Goal: Task Accomplishment & Management: Manage account settings

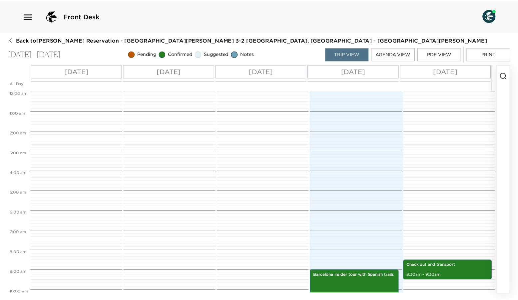
scroll to position [192, 0]
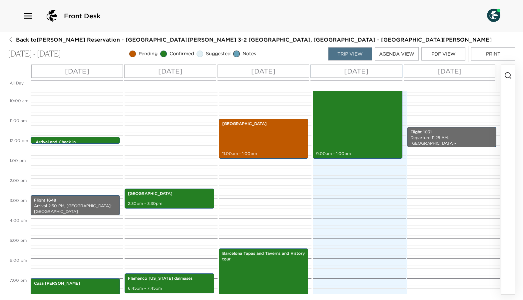
click at [13, 39] on icon "button" at bounding box center [10, 39] width 5 height 5
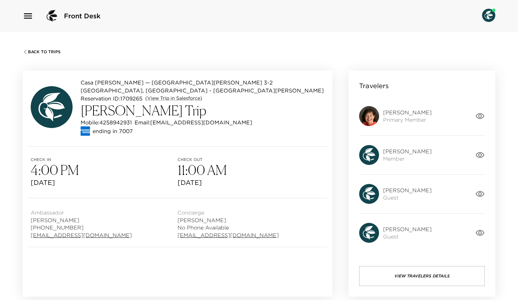
scroll to position [11, 0]
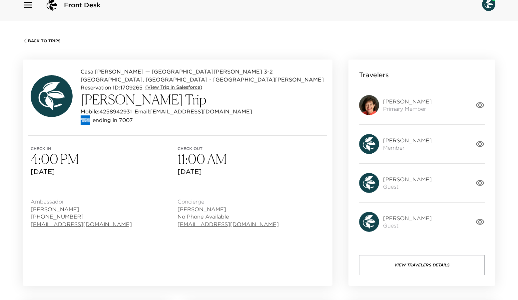
click at [51, 39] on span "Back To Trips" at bounding box center [44, 41] width 33 height 5
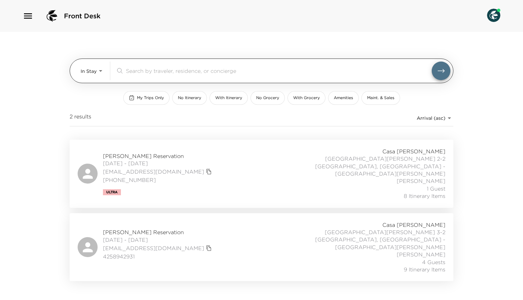
click at [102, 73] on body "Front Desk In Stay In-Stay ​ My Trips Only No Itinerary With Itinerary No Groce…" at bounding box center [261, 150] width 523 height 300
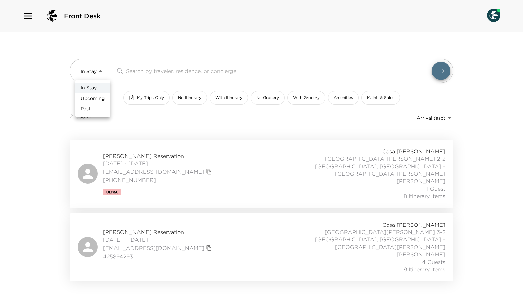
click at [104, 101] on span "Upcoming" at bounding box center [93, 99] width 24 height 7
type input "Upcoming"
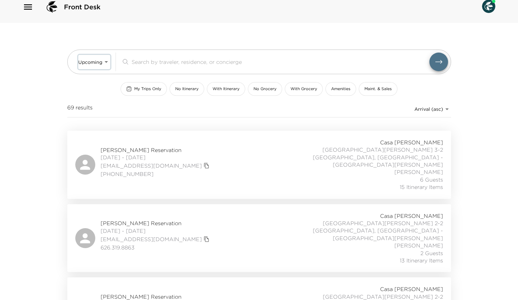
scroll to position [37, 0]
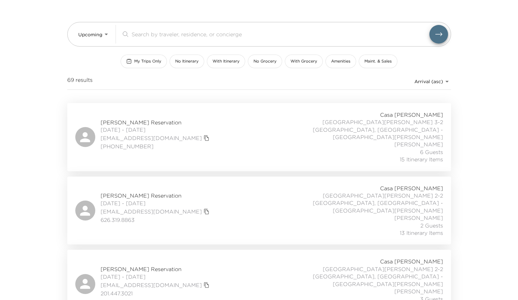
click at [138, 119] on span "Kari Ellis Reservation" at bounding box center [156, 122] width 111 height 7
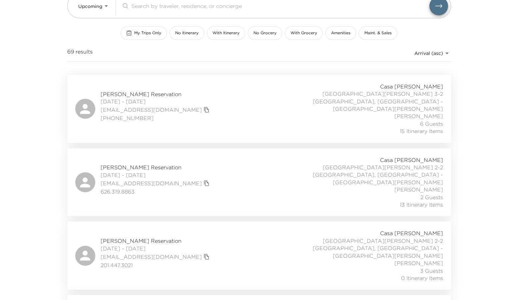
click at [160, 164] on span "Patti Jameson Reservation" at bounding box center [156, 167] width 111 height 7
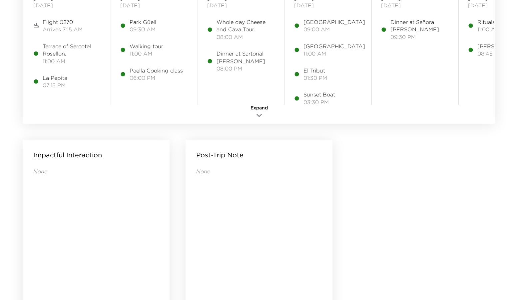
scroll to position [533, 0]
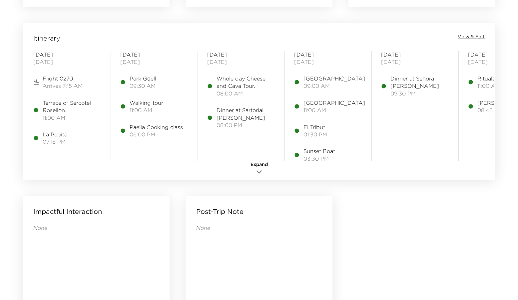
click at [463, 36] on span "View & Edit" at bounding box center [471, 37] width 27 height 7
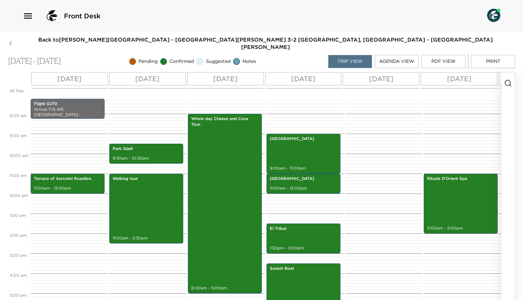
scroll to position [253, 0]
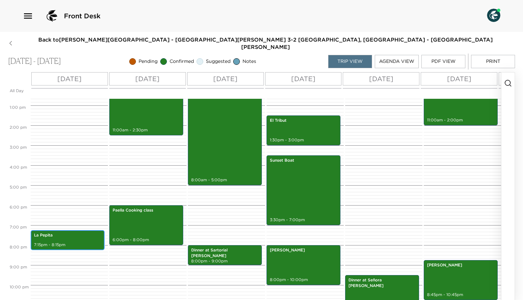
click at [58, 233] on div "La Pepita 7:15pm - 8:15pm" at bounding box center [68, 240] width 70 height 18
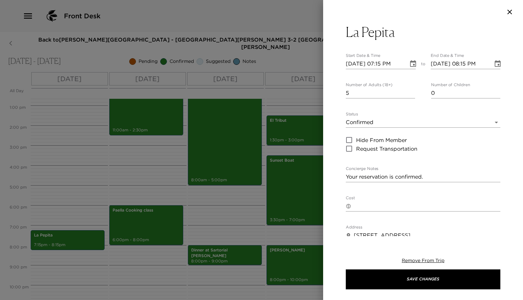
click at [411, 92] on input "5" at bounding box center [380, 93] width 69 height 11
type input "6"
click at [411, 92] on input "6" at bounding box center [380, 93] width 69 height 11
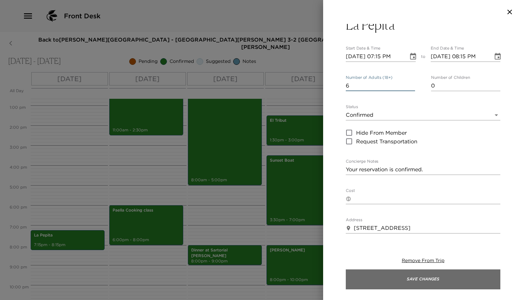
click at [427, 273] on button "Save Changes" at bounding box center [423, 280] width 155 height 20
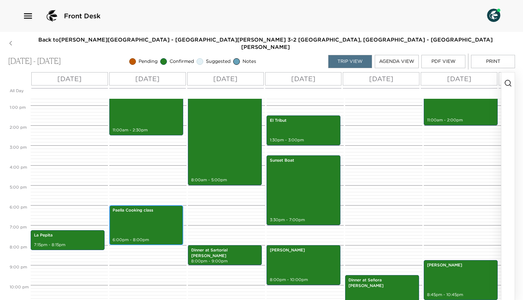
click at [153, 221] on div "Paella Cooking class 6:00pm - 8:00pm" at bounding box center [146, 226] width 70 height 38
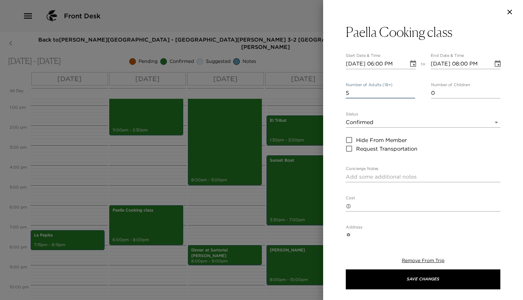
click at [410, 91] on input "5" at bounding box center [380, 93] width 69 height 11
type input "6"
click at [410, 91] on input "6" at bounding box center [380, 93] width 69 height 11
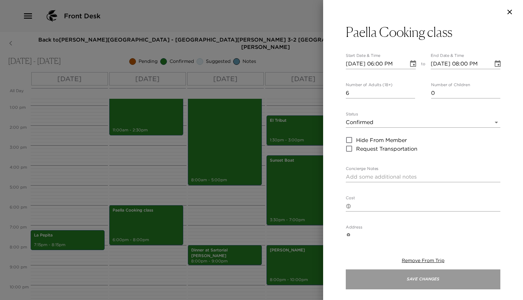
click at [388, 278] on button "Save Changes" at bounding box center [423, 280] width 155 height 20
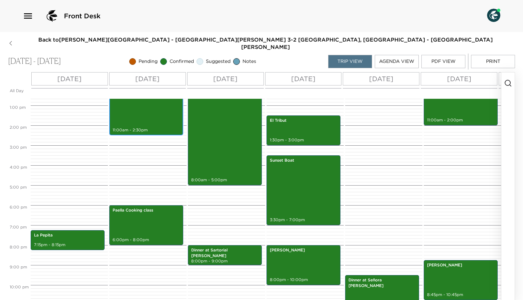
click at [149, 119] on div "Walking tour 11:00am - 2:30pm" at bounding box center [146, 101] width 70 height 68
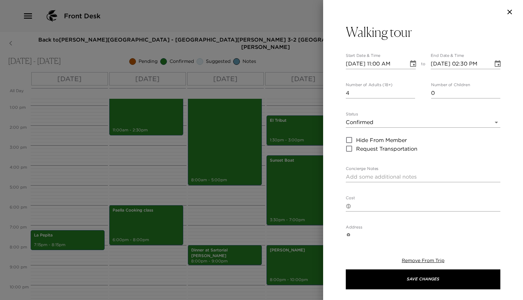
click at [149, 119] on div at bounding box center [261, 150] width 523 height 300
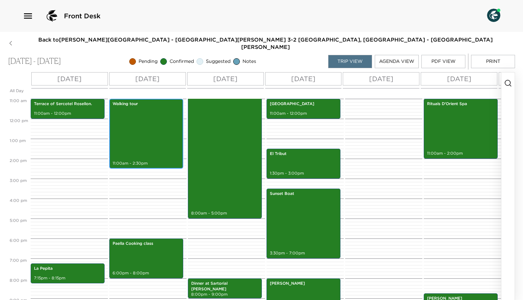
click at [165, 115] on div "Walking tour 11:00am - 2:30pm" at bounding box center [146, 134] width 70 height 68
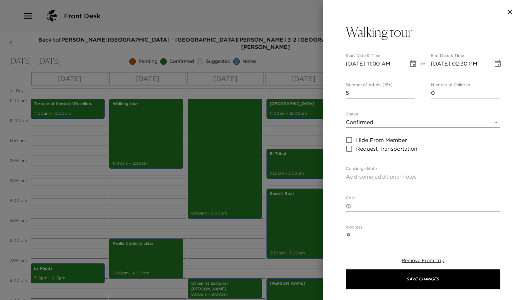
click at [412, 91] on input "5" at bounding box center [380, 93] width 69 height 11
type input "6"
click at [412, 91] on input "6" at bounding box center [380, 93] width 69 height 11
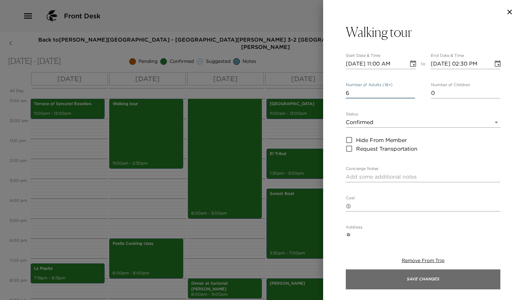
click at [346, 277] on button "Save Changes" at bounding box center [423, 280] width 155 height 20
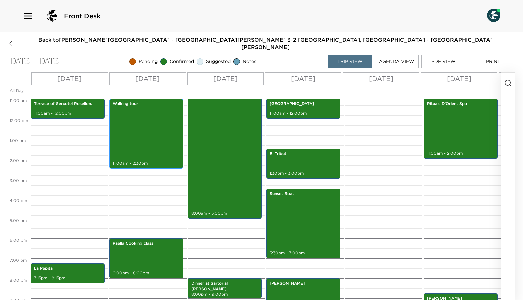
scroll to position [281, 0]
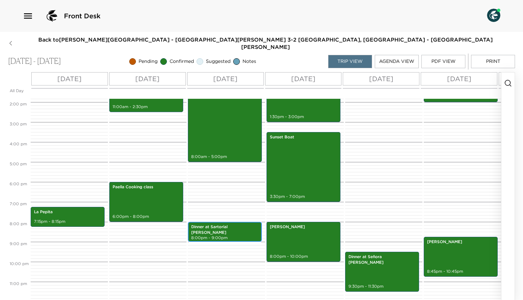
click at [222, 224] on p "Dinner at Sartorial Panatieri Gracia" at bounding box center [224, 229] width 67 height 11
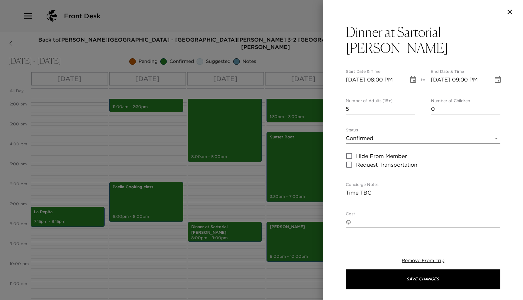
click at [410, 107] on input "5" at bounding box center [380, 109] width 69 height 11
type input "6"
click at [410, 107] on input "6" at bounding box center [380, 109] width 69 height 11
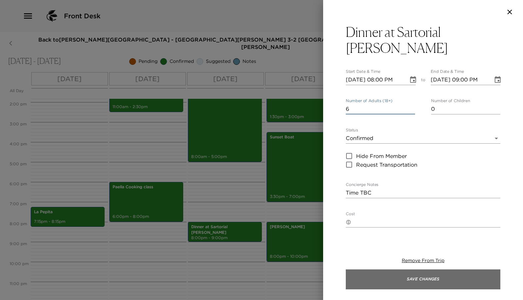
click at [346, 275] on button "Save Changes" at bounding box center [423, 280] width 155 height 20
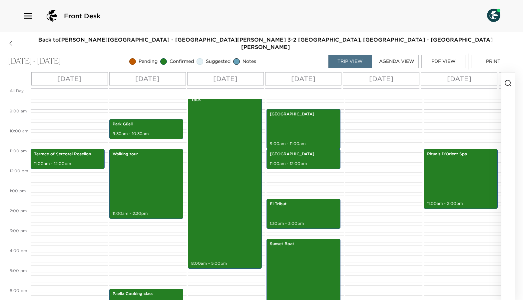
scroll to position [130, 0]
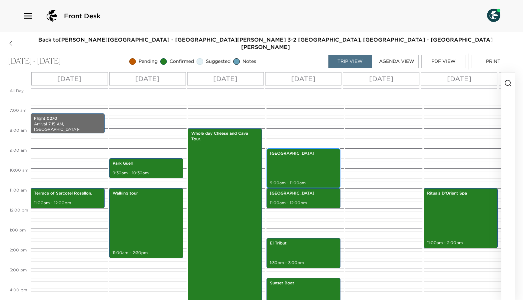
click at [287, 164] on div "Picasso Museum 9:00am - 11:00am" at bounding box center [303, 169] width 70 height 38
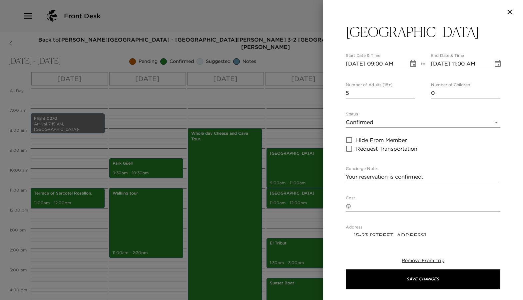
click at [410, 91] on input "5" at bounding box center [380, 93] width 69 height 11
type input "6"
click at [410, 91] on input "6" at bounding box center [380, 93] width 69 height 11
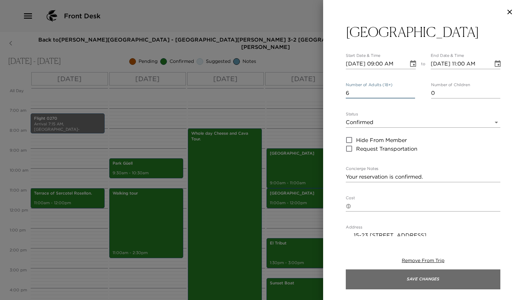
click at [394, 275] on button "Save Changes" at bounding box center [423, 280] width 155 height 20
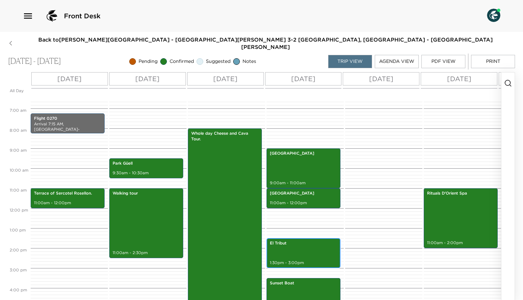
click at [286, 239] on div "El Tribut 1:30pm - 3:00pm" at bounding box center [303, 253] width 70 height 28
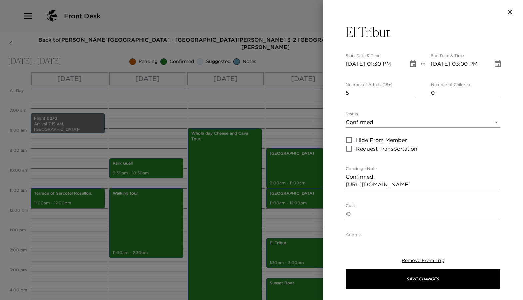
click at [410, 91] on input "5" at bounding box center [380, 93] width 69 height 11
type input "6"
click at [410, 91] on input "6" at bounding box center [380, 93] width 69 height 11
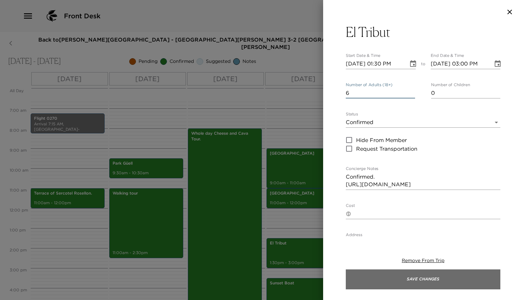
click at [346, 274] on button "Save Changes" at bounding box center [423, 280] width 155 height 20
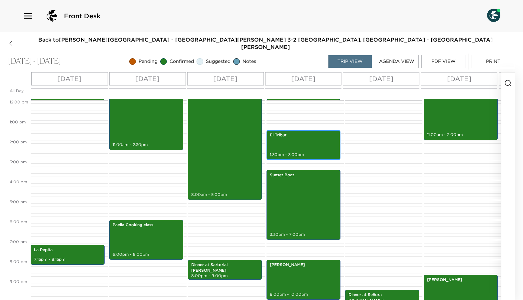
scroll to position [281, 0]
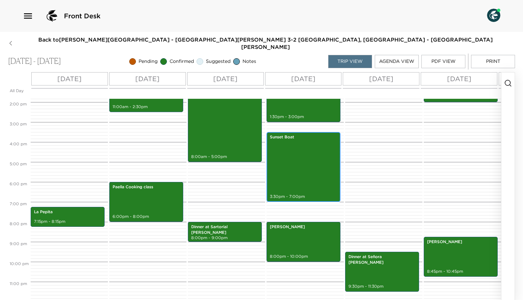
click at [299, 153] on div "Sunset Boat 3:30pm - 7:00pm" at bounding box center [303, 167] width 70 height 68
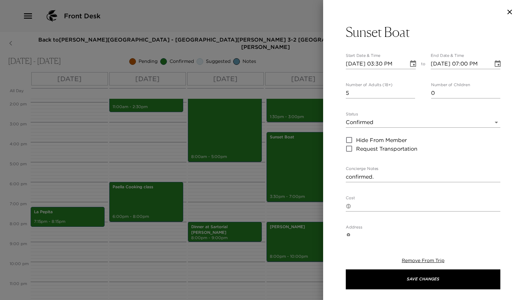
click at [411, 91] on input "5" at bounding box center [380, 93] width 69 height 11
type input "6"
click at [411, 91] on input "6" at bounding box center [380, 93] width 69 height 11
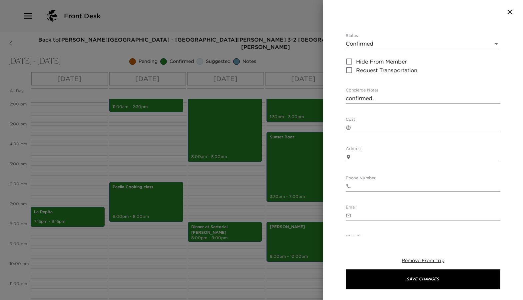
scroll to position [175, 0]
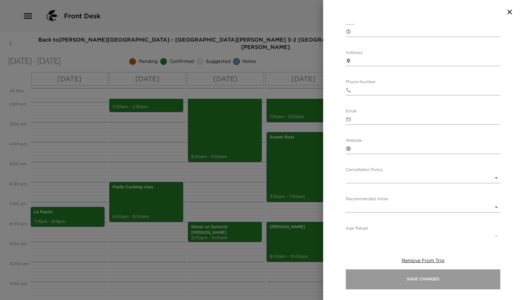
click at [346, 278] on button "Save Changes" at bounding box center [423, 280] width 155 height 20
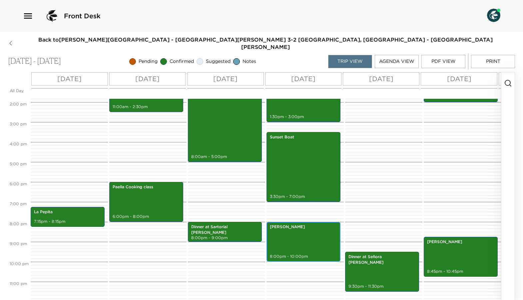
click at [279, 223] on div "Bar Canete 8:00pm - 10:00pm" at bounding box center [303, 242] width 70 height 38
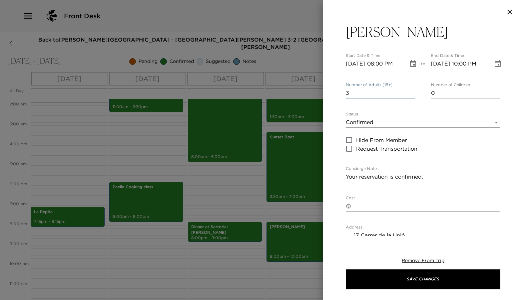
click at [411, 93] on input "3" at bounding box center [380, 93] width 69 height 11
click at [411, 93] on input "2" at bounding box center [380, 93] width 69 height 11
click at [411, 92] on input "3" at bounding box center [380, 93] width 69 height 11
click at [411, 92] on input "4" at bounding box center [380, 93] width 69 height 11
click at [411, 92] on input "5" at bounding box center [380, 93] width 69 height 11
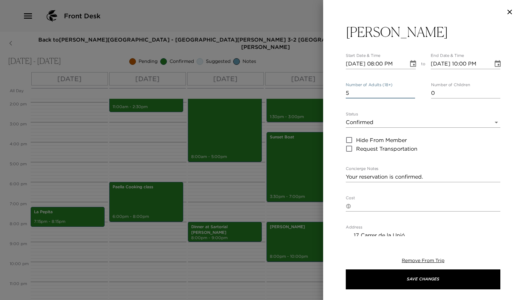
type input "6"
click at [411, 91] on input "6" at bounding box center [380, 93] width 69 height 11
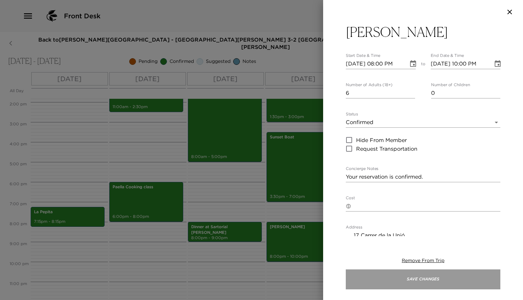
click at [405, 277] on button "Save Changes" at bounding box center [423, 280] width 155 height 20
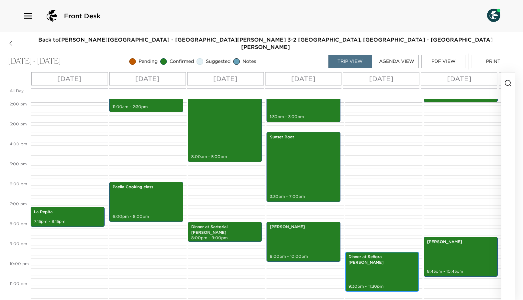
click at [380, 254] on div "Dinner at Señora Dolores 9:30pm - 11:30pm" at bounding box center [382, 272] width 70 height 38
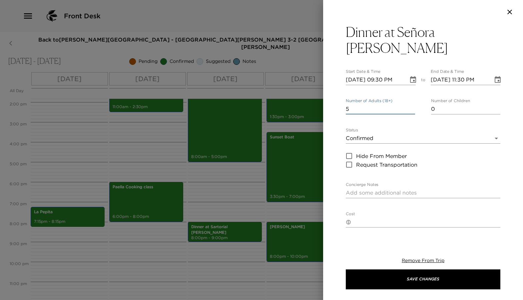
click at [409, 104] on input "5" at bounding box center [380, 109] width 69 height 11
click at [409, 104] on input "6" at bounding box center [380, 109] width 69 height 11
click at [409, 104] on input "7" at bounding box center [380, 109] width 69 height 11
type input "6"
click at [411, 104] on input "6" at bounding box center [380, 109] width 69 height 11
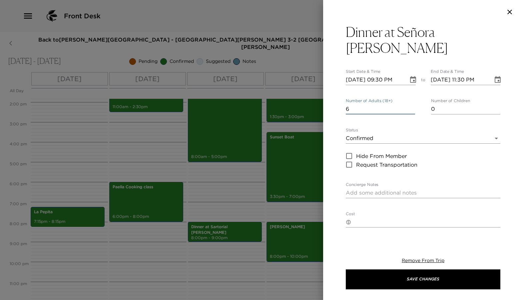
scroll to position [1, 0]
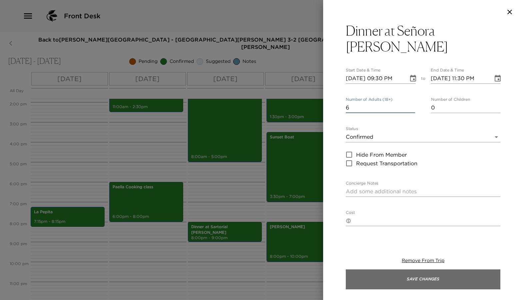
click at [346, 280] on button "Save Changes" at bounding box center [423, 280] width 155 height 20
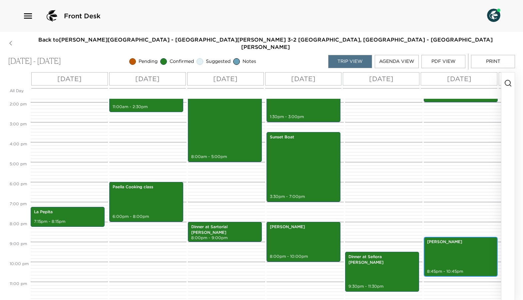
click at [455, 241] on div "Corcina Hermanos Torres 8:45pm - 10:45pm" at bounding box center [461, 257] width 70 height 38
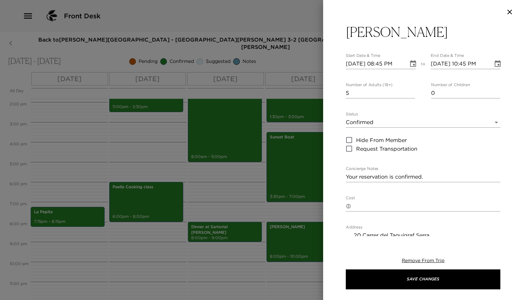
click at [409, 92] on input "5" at bounding box center [380, 93] width 69 height 11
click at [409, 92] on input "6" at bounding box center [380, 93] width 69 height 11
click at [409, 92] on input "7" at bounding box center [380, 93] width 69 height 11
type input "6"
click at [410, 94] on input "6" at bounding box center [380, 93] width 69 height 11
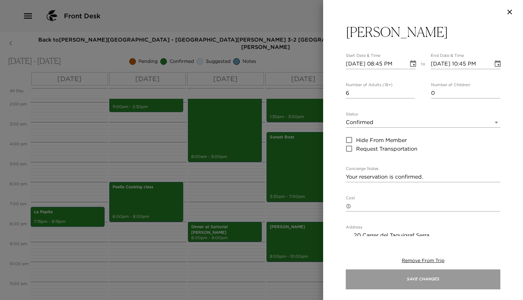
click at [402, 279] on button "Save Changes" at bounding box center [423, 280] width 155 height 20
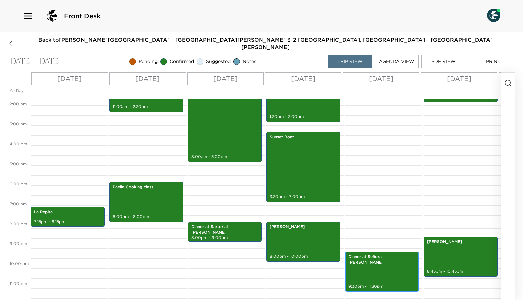
click at [370, 254] on div "Dinner at Señora Dolores 9:30pm - 11:30pm" at bounding box center [382, 272] width 70 height 38
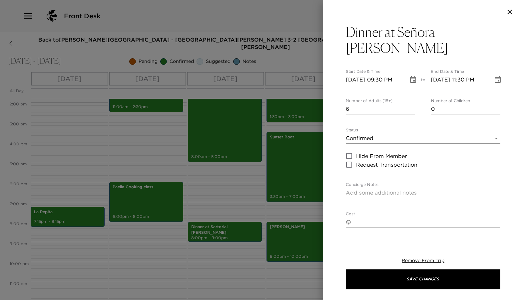
click at [224, 268] on div at bounding box center [261, 150] width 523 height 300
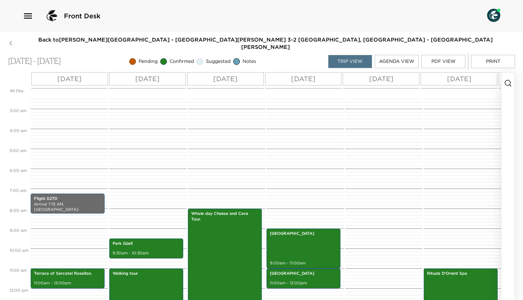
scroll to position [67, 0]
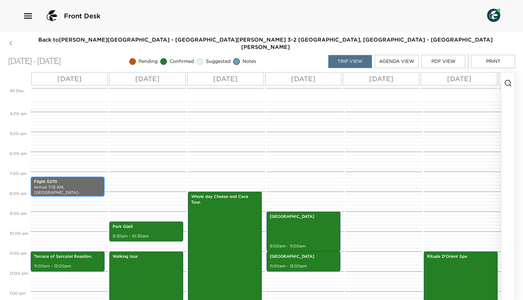
click at [69, 185] on p "Arrival 7:15 AM, Barcelona-El Prat Airport" at bounding box center [67, 193] width 67 height 17
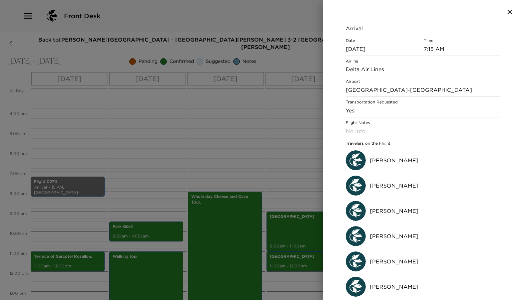
scroll to position [0, 0]
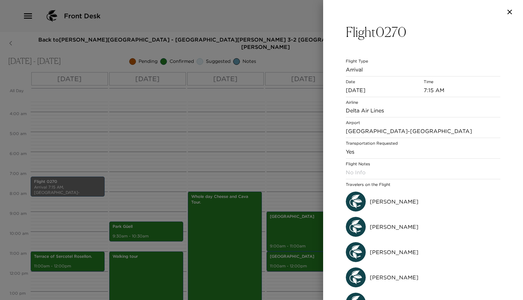
click at [241, 144] on div at bounding box center [261, 150] width 523 height 300
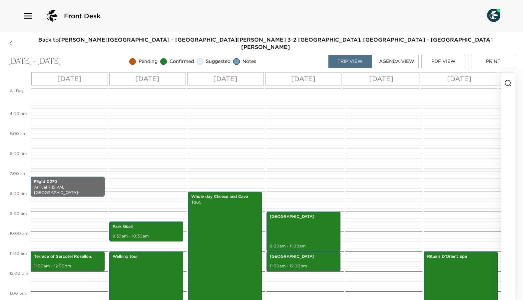
click at [79, 74] on p "Sat 10/04" at bounding box center [69, 79] width 24 height 10
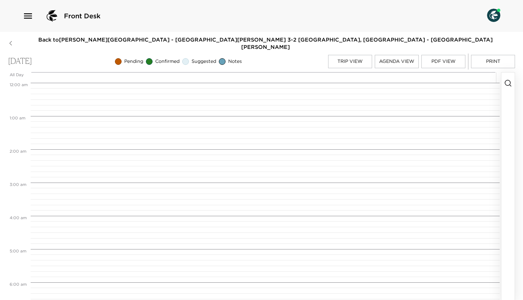
scroll to position [241, 0]
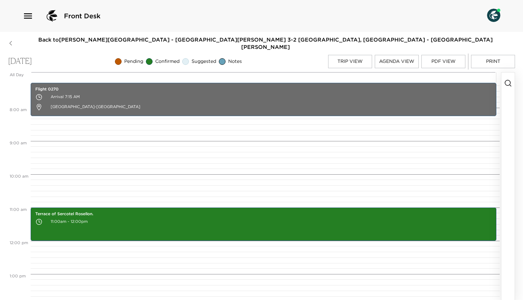
click at [434, 55] on button "PDF View" at bounding box center [443, 61] width 44 height 13
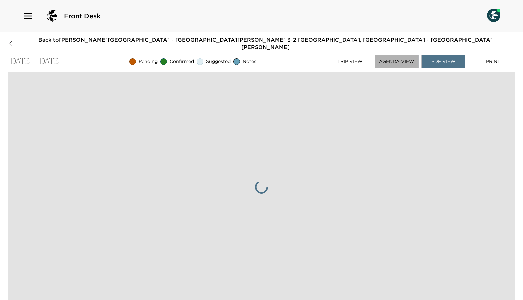
click at [377, 55] on button "Agenda View" at bounding box center [397, 61] width 44 height 13
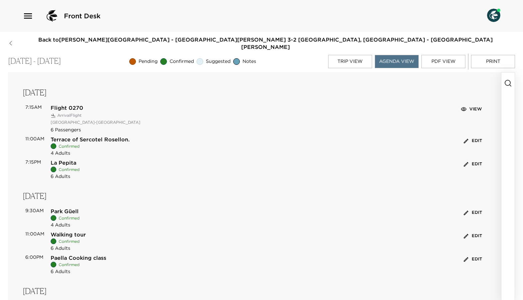
click at [355, 55] on button "Trip View" at bounding box center [350, 61] width 44 height 13
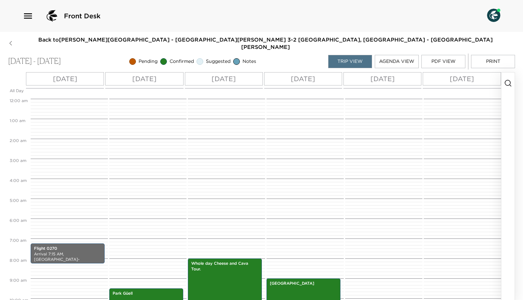
scroll to position [145, 0]
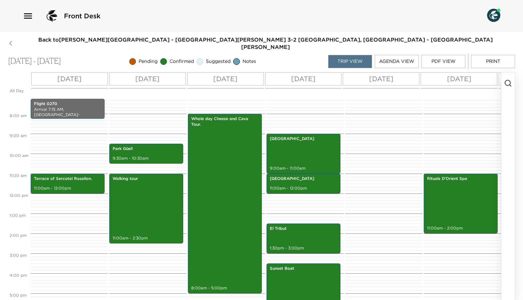
click at [87, 72] on div "Sat 10/04" at bounding box center [69, 78] width 77 height 13
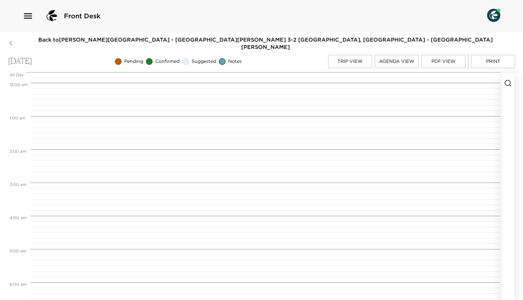
scroll to position [241, 0]
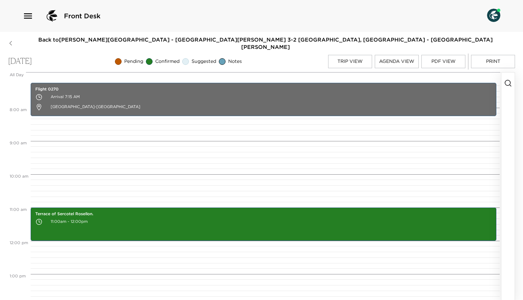
click at [87, 72] on div at bounding box center [263, 77] width 476 height 11
click at [507, 79] on icon "button" at bounding box center [508, 83] width 8 height 8
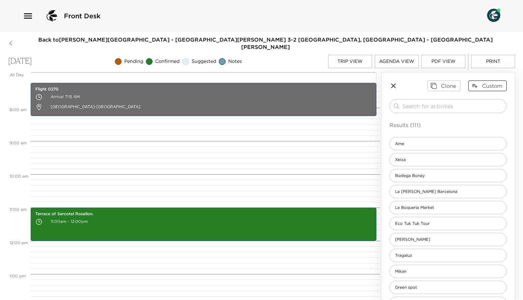
click at [484, 81] on button "Custom" at bounding box center [487, 86] width 38 height 11
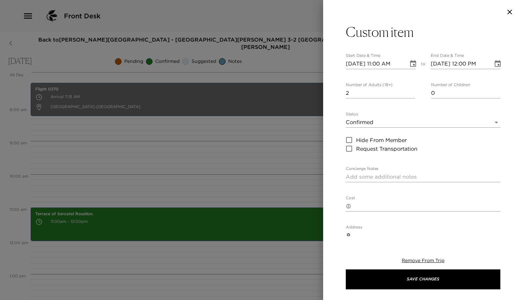
click at [411, 91] on input "2" at bounding box center [380, 93] width 69 height 11
click at [411, 91] on input "3" at bounding box center [380, 93] width 69 height 11
click at [411, 91] on input "4" at bounding box center [380, 93] width 69 height 11
click at [411, 91] on input "5" at bounding box center [380, 93] width 69 height 11
type input "6"
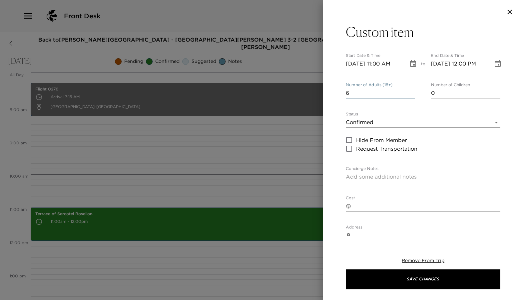
click at [412, 91] on input "6" at bounding box center [380, 93] width 69 height 11
click at [435, 43] on div "Custom item Start Date & Time 10/04/2025 11:00 AM to End Date & Time 10/04/2025…" at bounding box center [423, 220] width 155 height 393
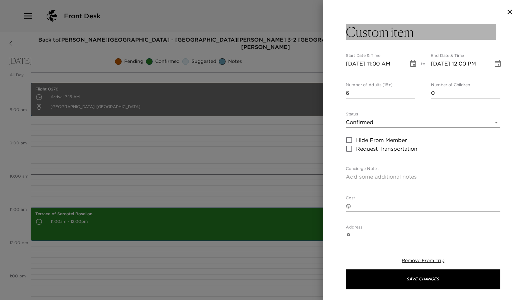
click at [401, 34] on h3 "Custom item" at bounding box center [380, 32] width 68 height 16
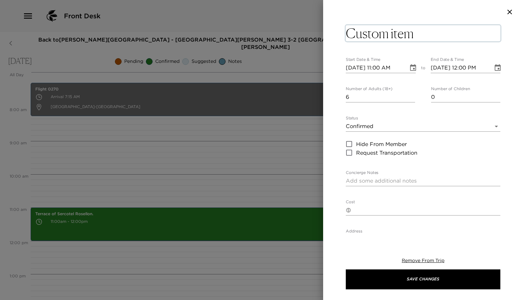
drag, startPoint x: 362, startPoint y: 36, endPoint x: 458, endPoint y: 35, distance: 96.6
click at [458, 35] on textarea "Custom item" at bounding box center [423, 33] width 155 height 16
type textarea "C"
type textarea "Transfer and Bag drop"
click at [412, 67] on icon "Choose date, selected date is Oct 4, 2025" at bounding box center [413, 68] width 8 height 8
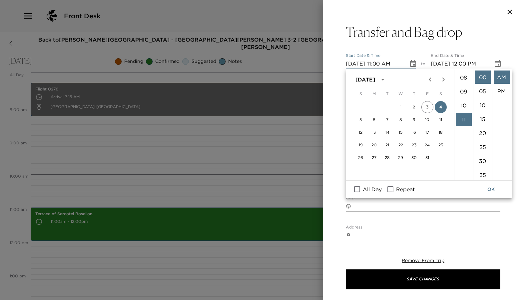
scroll to position [64, 0]
click at [464, 109] on li "07" at bounding box center [464, 111] width 16 height 13
click at [484, 117] on li "15" at bounding box center [483, 119] width 16 height 13
type input "10/04/2025 07:15 AM"
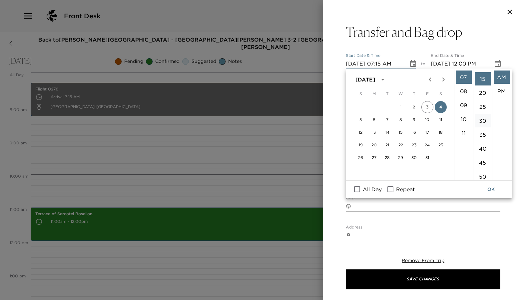
scroll to position [42, 0]
click at [494, 64] on icon "Choose date, selected date is Oct 4, 2025" at bounding box center [498, 64] width 8 height 8
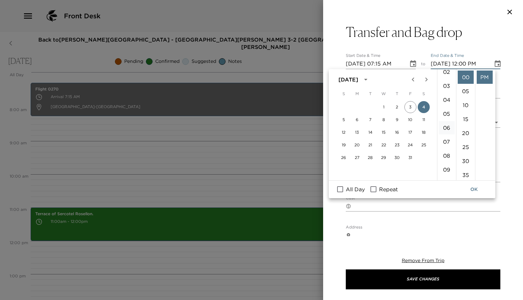
scroll to position [51, 0]
click at [447, 152] on li "09" at bounding box center [447, 152] width 16 height 13
click at [495, 62] on icon "Choose date, selected date is Oct 4, 2025" at bounding box center [498, 63] width 6 height 7
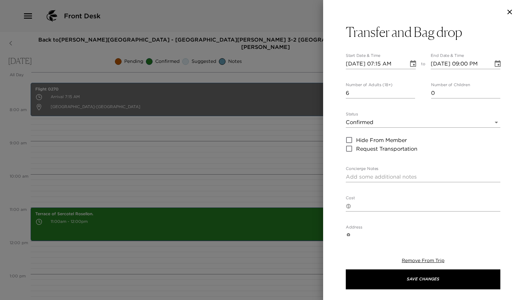
click at [494, 63] on icon "Choose date, selected date is Oct 4, 2025" at bounding box center [498, 64] width 8 height 8
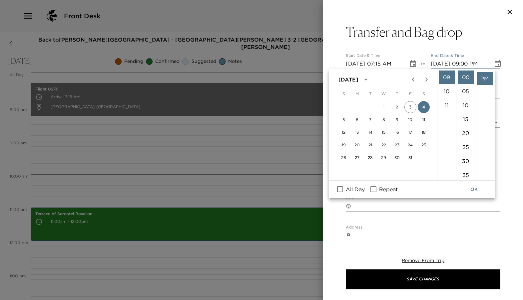
scroll to position [0, 0]
click at [487, 77] on li "AM" at bounding box center [485, 77] width 16 height 13
type input "10/04/2025 09:00 AM"
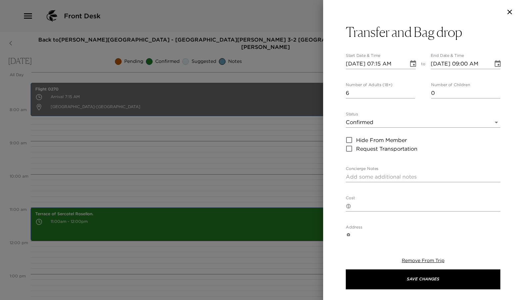
click at [403, 176] on textarea "Concierge Notes" at bounding box center [423, 177] width 155 height 8
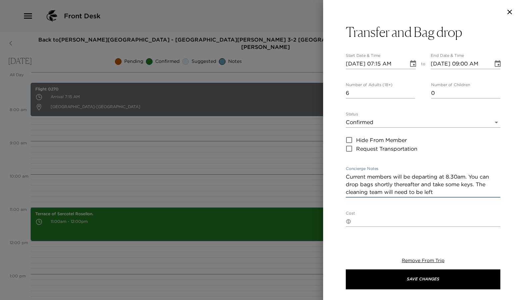
click at [489, 184] on textarea "Current members will be departing at 8.30am. You can drop bags shortly thereaft…" at bounding box center [423, 184] width 155 height 23
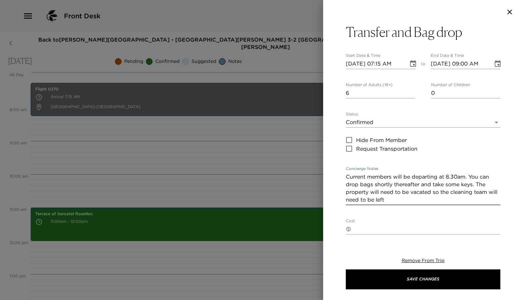
drag, startPoint x: 398, startPoint y: 200, endPoint x: 338, endPoint y: 200, distance: 60.0
click at [338, 200] on div "Transfer and Bag drop Start Date & Time 10/04/2025 07:15 AM to End Date & Time …" at bounding box center [423, 130] width 200 height 213
click at [382, 192] on textarea "Current members will be departing at 8.30am. You can drop bags shortly thereaft…" at bounding box center [423, 188] width 155 height 31
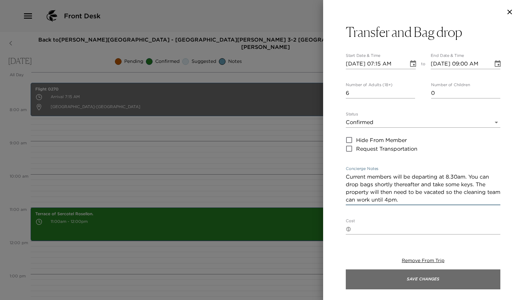
type textarea "Current members will be departing at 8.30am. You can drop bags shortly thereaft…"
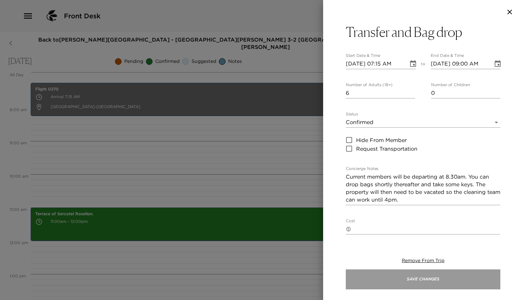
click at [420, 279] on button "Save Changes" at bounding box center [423, 280] width 155 height 20
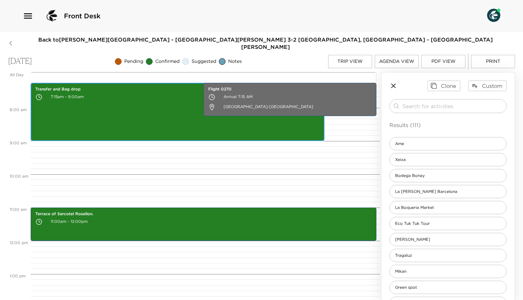
click at [147, 128] on div "Transfer and Bag drop 7:15am - 9:00am" at bounding box center [178, 112] width 290 height 56
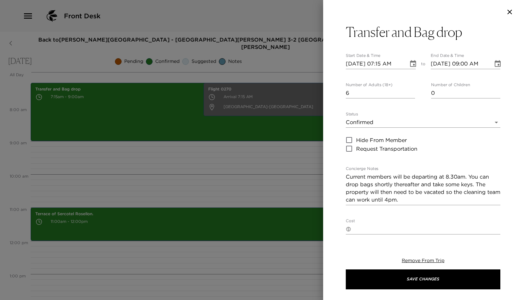
click at [455, 197] on textarea "Current members will be departing at 8.30am. You can drop bags shortly thereaft…" at bounding box center [423, 188] width 155 height 31
click at [348, 177] on textarea "Current members will be departing at 8.30am. You can drop bags shortly thereaft…" at bounding box center [423, 188] width 155 height 31
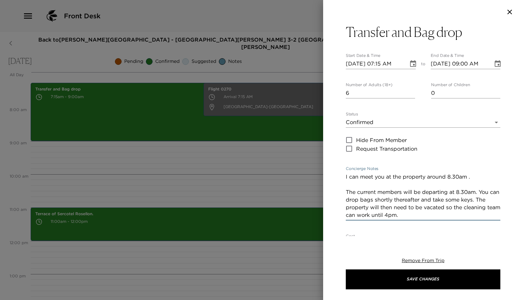
scroll to position [1, 0]
drag, startPoint x: 431, startPoint y: 176, endPoint x: 446, endPoint y: 173, distance: 14.6
click at [446, 174] on textarea "I can meet you at the property around 8.30am . The current members will be depa…" at bounding box center [423, 195] width 155 height 46
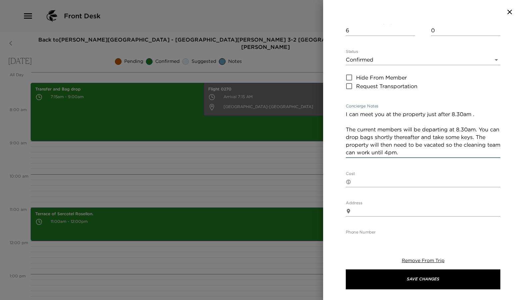
scroll to position [106, 0]
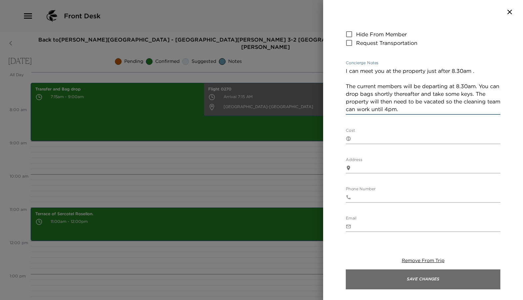
type textarea "I can meet you at the property just after 8.30am . The current members will be …"
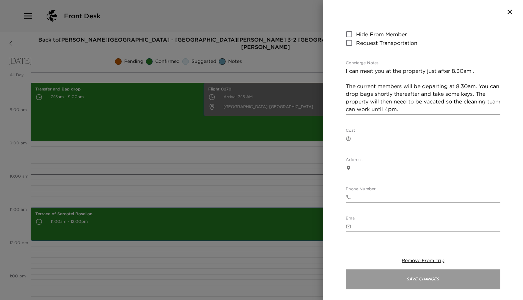
click at [415, 280] on button "Save Changes" at bounding box center [423, 280] width 155 height 20
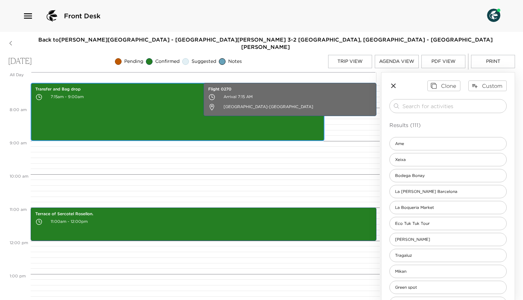
scroll to position [232, 0]
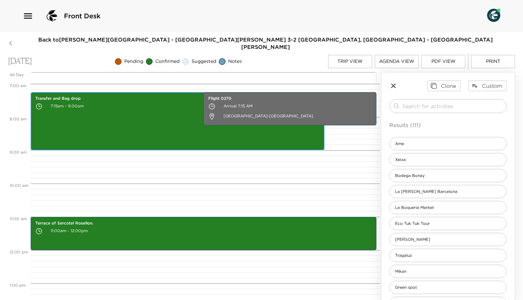
click at [172, 115] on div "Transfer and Bag drop 7:15am - 9:00am" at bounding box center [178, 121] width 290 height 56
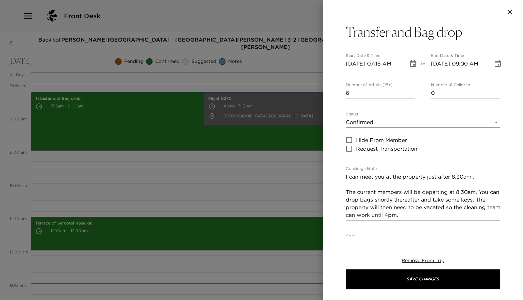
click at [186, 180] on div at bounding box center [261, 150] width 523 height 300
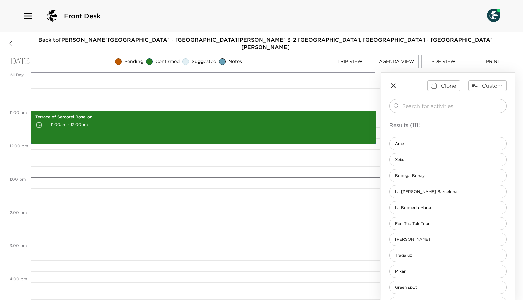
scroll to position [337, 0]
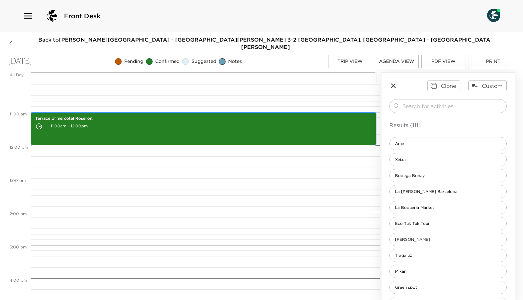
click at [111, 126] on div "Terrace of Sercotel Rosellon. 11:00am - 12:00pm" at bounding box center [204, 128] width 342 height 31
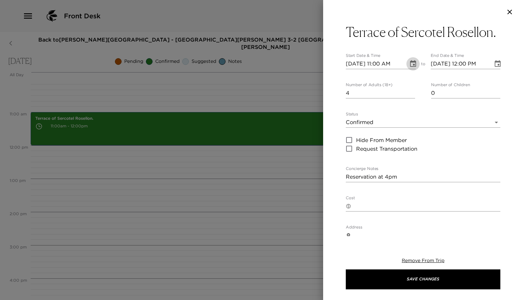
click at [413, 68] on icon "Choose date, selected date is Oct 4, 2025" at bounding box center [413, 64] width 8 height 8
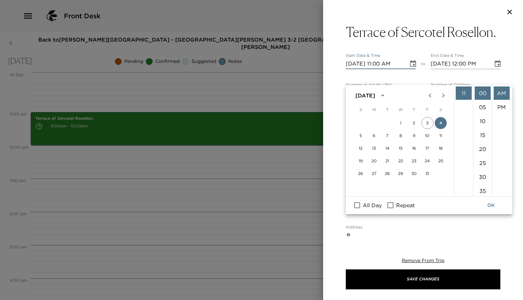
scroll to position [42, 0]
click at [462, 105] on li "04" at bounding box center [464, 107] width 16 height 13
click at [496, 104] on li "PM" at bounding box center [502, 107] width 16 height 13
type input "10/04/2025 04:00 PM"
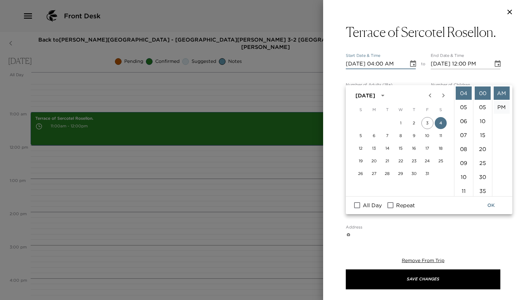
type input "10/04/2025 05:00 PM"
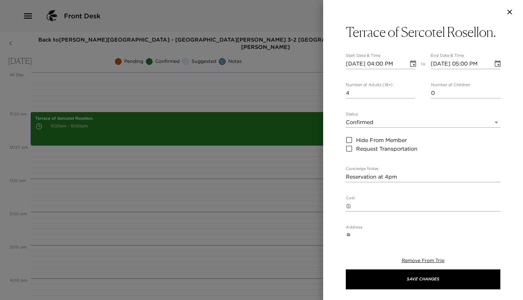
scroll to position [14, 0]
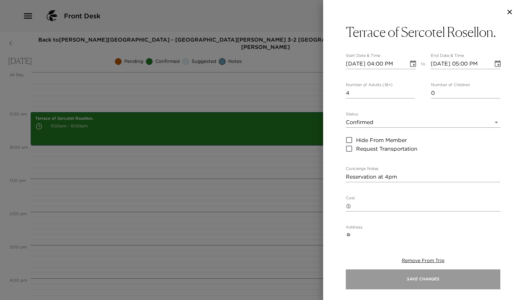
click at [346, 279] on button "Save Changes" at bounding box center [423, 280] width 155 height 20
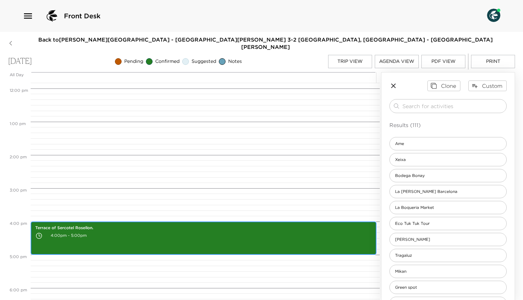
scroll to position [454, 0]
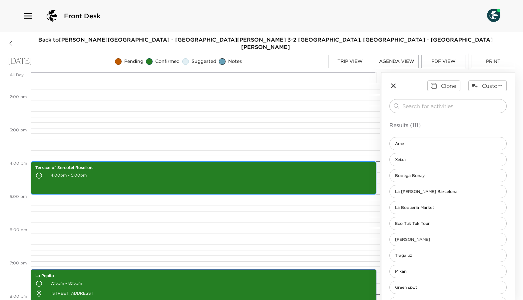
click at [172, 178] on div "Terrace of Sercotel Rosellon. 4:00pm - 5:00pm" at bounding box center [204, 178] width 342 height 31
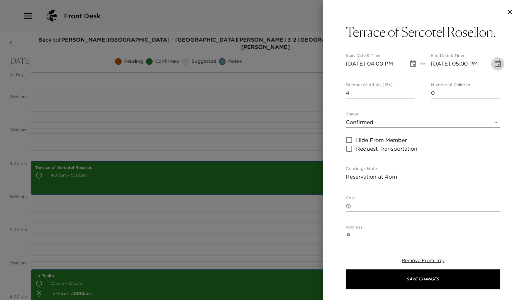
click at [495, 67] on icon "Choose date, selected date is Oct 4, 2025" at bounding box center [498, 63] width 6 height 7
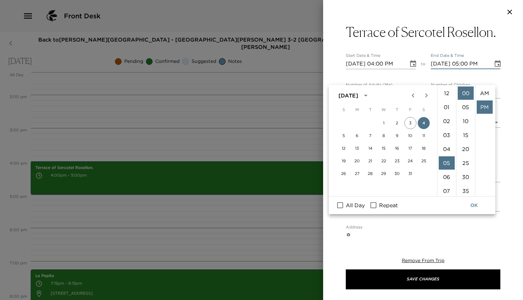
scroll to position [14, 0]
click at [447, 105] on li "06" at bounding box center [447, 107] width 16 height 13
type input "10/04/2025 06:00 PM"
click at [475, 209] on button "OK" at bounding box center [473, 206] width 21 height 12
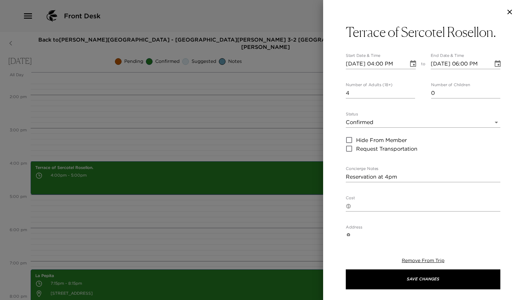
click at [283, 225] on div at bounding box center [261, 150] width 523 height 300
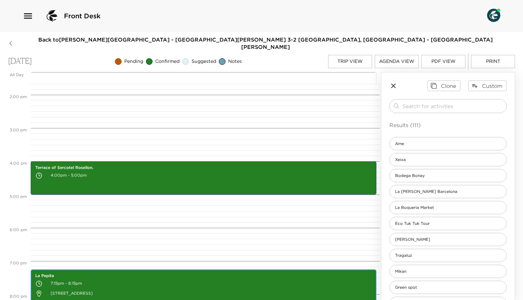
click at [235, 279] on p "7:15pm - 8:15pm" at bounding box center [203, 284] width 336 height 10
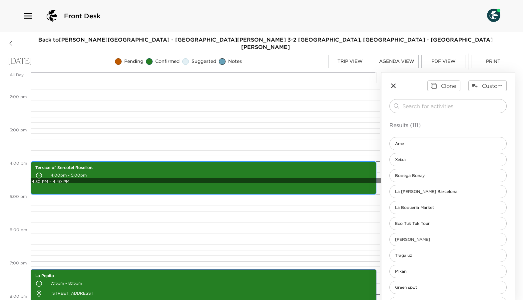
click at [211, 174] on div "Terrace of Sercotel Rosellon. 4:00pm - 5:00pm" at bounding box center [204, 178] width 342 height 31
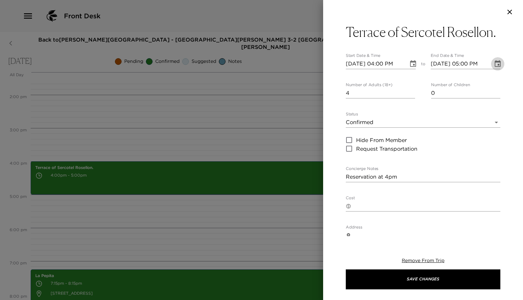
click at [495, 67] on icon "Choose date, selected date is Oct 4, 2025" at bounding box center [498, 63] width 6 height 7
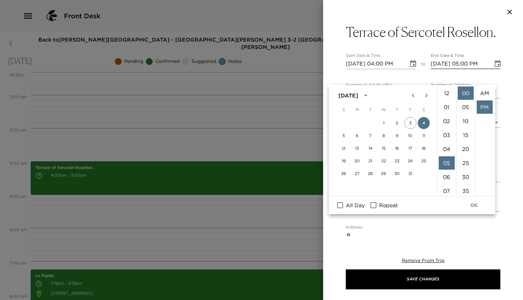
scroll to position [14, 0]
click at [441, 110] on li "06" at bounding box center [447, 107] width 16 height 13
type input "10/04/2025 06:00 PM"
click at [474, 205] on button "OK" at bounding box center [473, 206] width 21 height 12
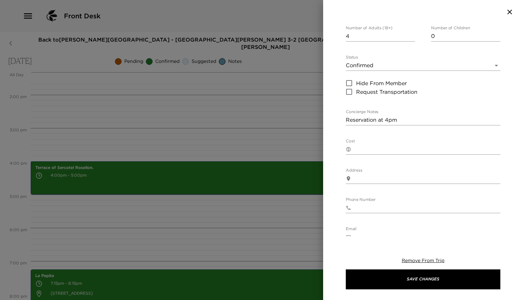
scroll to position [113, 0]
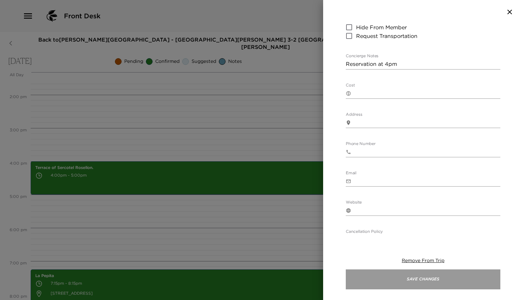
click at [346, 281] on button "Save Changes" at bounding box center [423, 280] width 155 height 20
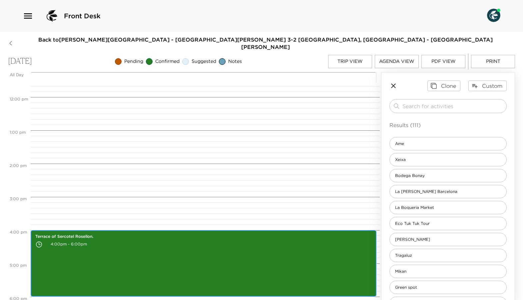
scroll to position [387, 0]
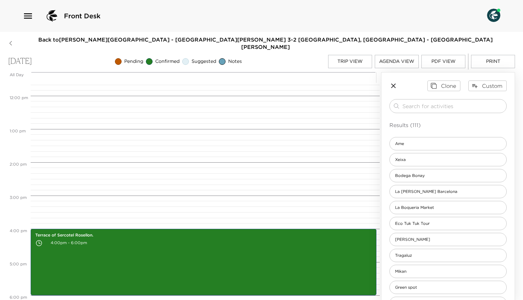
click at [433, 57] on button "PDF View" at bounding box center [443, 61] width 44 height 13
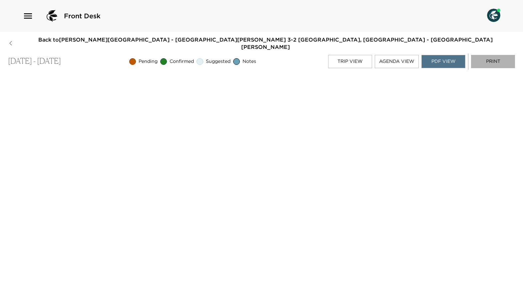
click at [497, 55] on button "Print" at bounding box center [493, 61] width 44 height 13
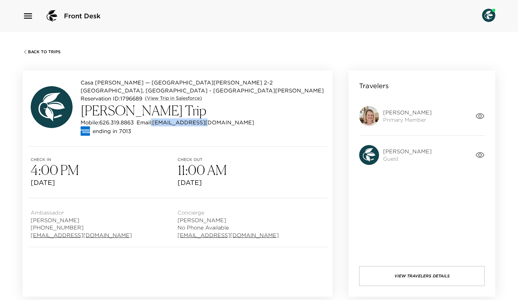
drag, startPoint x: 215, startPoint y: 115, endPoint x: 154, endPoint y: 117, distance: 61.6
click at [154, 119] on div "Mobile: 626.319.8863 Email: jamo1980@aol.com" at bounding box center [203, 123] width 244 height 8
click at [27, 51] on icon "button" at bounding box center [25, 51] width 5 height 5
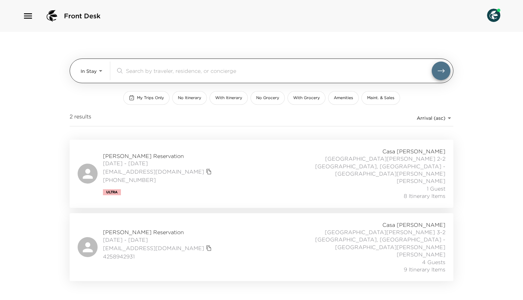
click at [103, 74] on body "Front Desk In Stay In-Stay ​ My Trips Only No Itinerary With Itinerary No Groce…" at bounding box center [261, 150] width 523 height 300
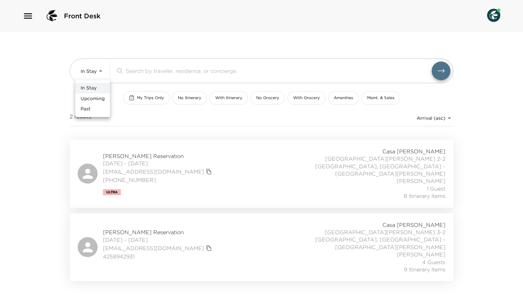
click at [104, 98] on span "Upcoming" at bounding box center [93, 99] width 24 height 7
type input "Upcoming"
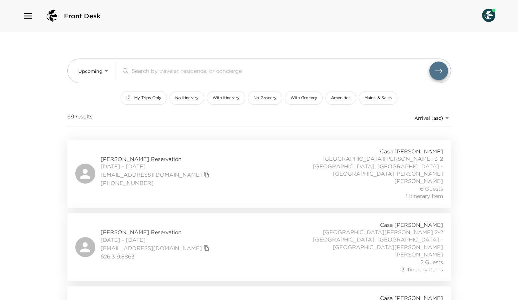
click at [133, 156] on span "[PERSON_NAME] Reservation" at bounding box center [156, 159] width 111 height 7
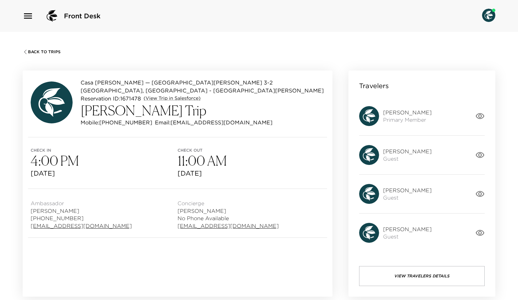
drag, startPoint x: 209, startPoint y: 116, endPoint x: 162, endPoint y: 115, distance: 47.0
click at [162, 119] on div "Mobile: [PHONE_NUMBER] Email: [EMAIL_ADDRESS][DOMAIN_NAME]" at bounding box center [203, 123] width 244 height 8
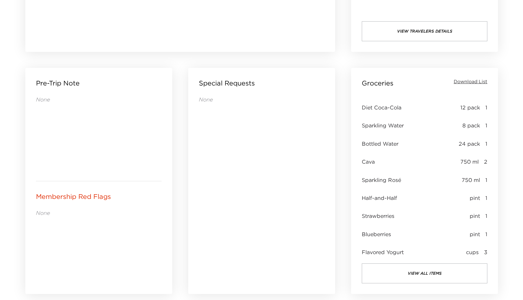
scroll to position [252, 0]
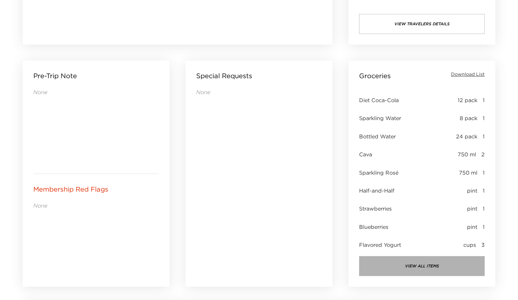
click at [426, 266] on button "view all items" at bounding box center [422, 266] width 126 height 20
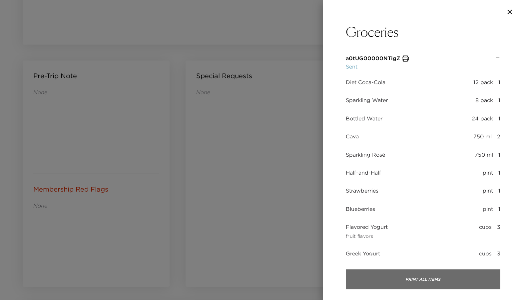
click at [427, 277] on button "Print All Items" at bounding box center [423, 280] width 155 height 20
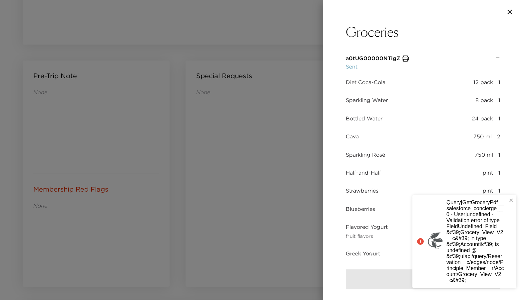
click at [430, 160] on div "Sparkling Rosé 750 ml 1" at bounding box center [423, 156] width 155 height 10
click at [479, 52] on div "Groceries a0tUG00000NTigZ Sent Diet Coca-Cola 12 pack 1 Sparkling Water 8 pack …" at bounding box center [423, 140] width 200 height 232
click at [350, 65] on p "Sent" at bounding box center [378, 67] width 64 height 8
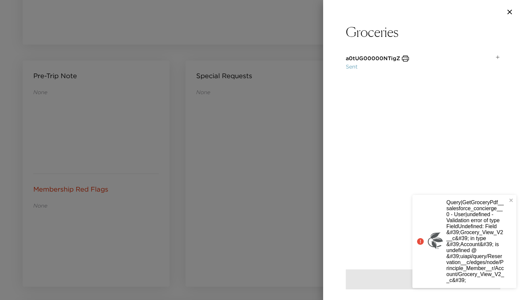
click at [377, 55] on p "a0tUG00000NTigZ" at bounding box center [373, 59] width 54 height 8
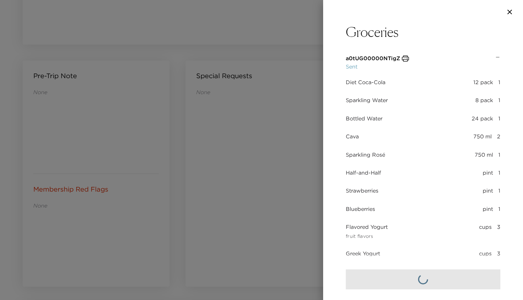
click at [492, 53] on div "Groceries a0tUG00000NTigZ Sent Diet Coca-Cola 12 pack 1 Sparkling Water 8 pack …" at bounding box center [423, 140] width 200 height 232
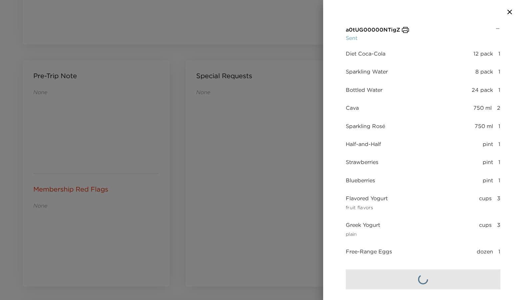
click at [340, 219] on div "Groceries a0tUG00000NTigZ Sent Diet Coca-Cola 12 pack 1 Sparkling Water 8 pack …" at bounding box center [423, 140] width 200 height 232
click at [509, 12] on icon "button" at bounding box center [510, 12] width 8 height 8
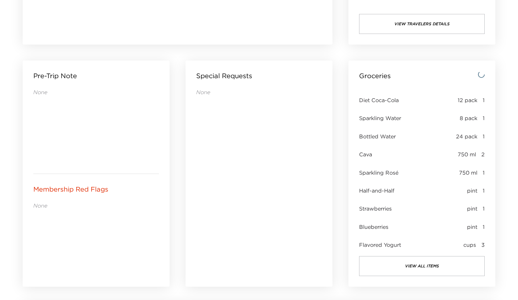
click at [435, 268] on button "view all items" at bounding box center [422, 266] width 126 height 20
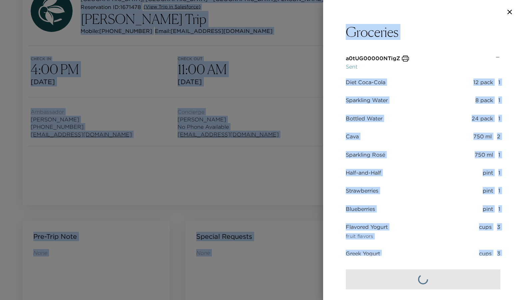
scroll to position [0, 0]
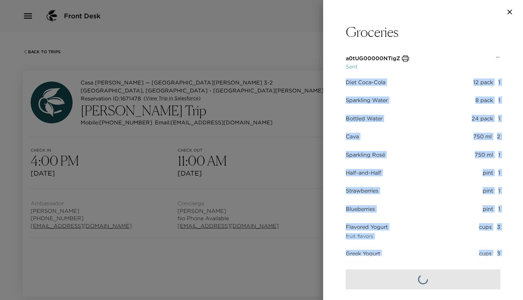
drag, startPoint x: 499, startPoint y: 248, endPoint x: 358, endPoint y: 66, distance: 231.2
click at [358, 66] on div "Groceries a0tUG00000NTigZ Sent Diet Coca-Cola 12 pack 1 Sparkling Water 8 pack …" at bounding box center [423, 140] width 200 height 232
click at [372, 53] on div "Groceries a0tUG00000NTigZ Sent Diet Coca-Cola 12 pack 1 Sparkling Water 8 pack …" at bounding box center [423, 140] width 200 height 232
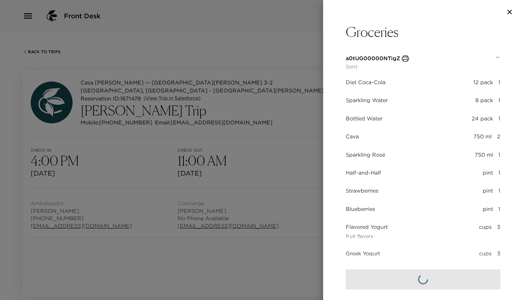
click at [390, 58] on p "a0tUG00000NTigZ" at bounding box center [373, 59] width 54 height 8
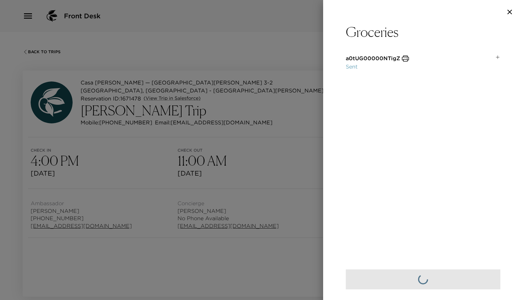
click at [365, 57] on p "a0tUG00000NTigZ" at bounding box center [373, 59] width 54 height 8
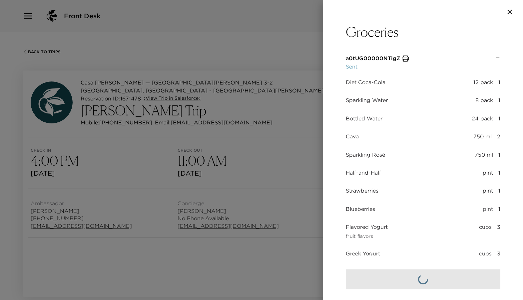
click at [495, 56] on icon at bounding box center [497, 57] width 5 height 5
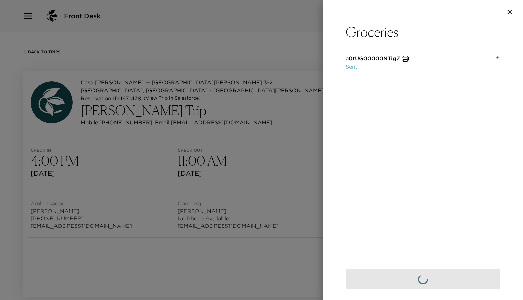
click at [428, 267] on div at bounding box center [423, 279] width 155 height 41
drag, startPoint x: 428, startPoint y: 267, endPoint x: 426, endPoint y: 258, distance: 8.9
click at [428, 266] on div at bounding box center [423, 279] width 155 height 41
click at [510, 9] on icon "button" at bounding box center [510, 12] width 8 height 8
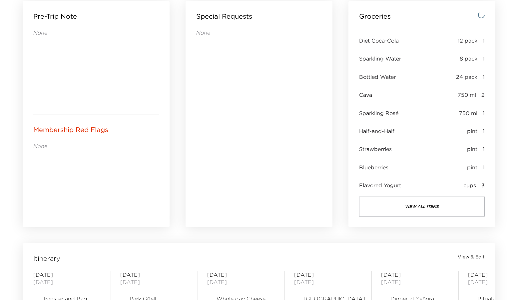
scroll to position [186, 0]
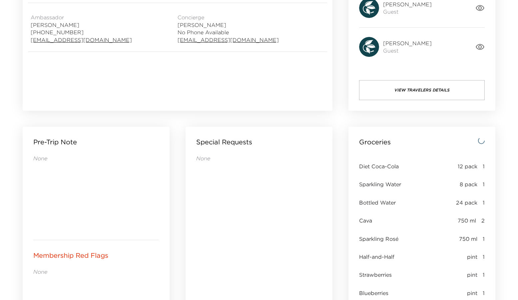
click at [406, 157] on div "Diet Coca-Cola 12 pack 1 Sparkling Water 8 pack 1 Bottled Water 24 pack 1 Cava …" at bounding box center [422, 235] width 126 height 160
click at [406, 156] on div "Diet Coca-Cola 12 pack 1 Sparkling Water 8 pack 1 Bottled Water 24 pack 1 Cava …" at bounding box center [422, 235] width 126 height 160
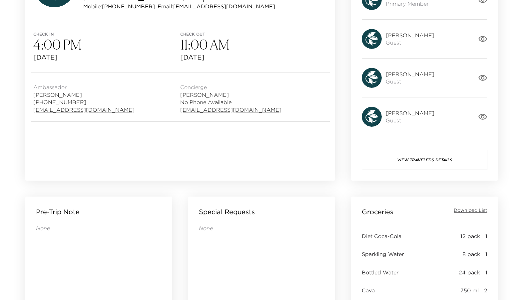
scroll to position [315, 0]
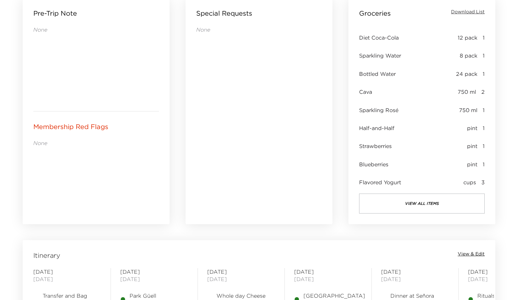
click at [407, 200] on button "view all items" at bounding box center [422, 204] width 126 height 20
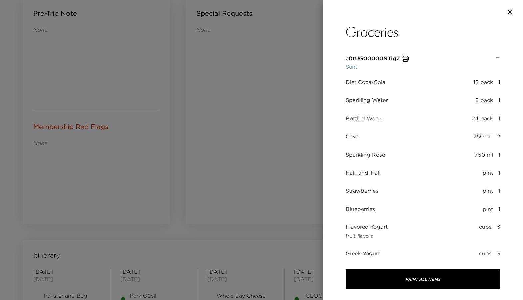
scroll to position [29, 0]
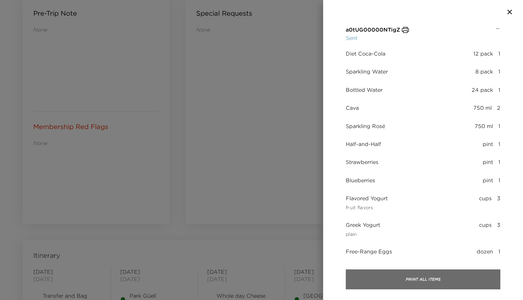
click at [413, 284] on button "Print All Items" at bounding box center [423, 280] width 155 height 20
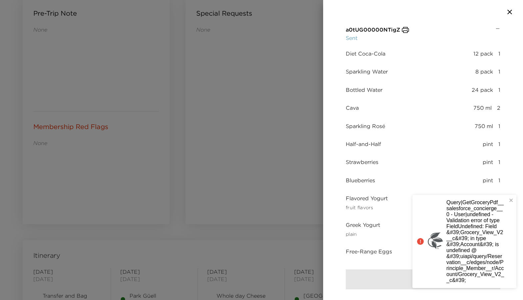
click at [508, 200] on div "Query|GetGroceryPdf__salesforce_concierge__0 - User|undefined - Validation erro…" at bounding box center [462, 242] width 94 height 88
click at [510, 200] on icon "close" at bounding box center [510, 200] width 3 height 3
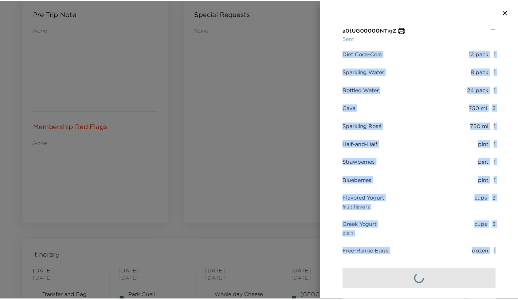
scroll to position [0, 0]
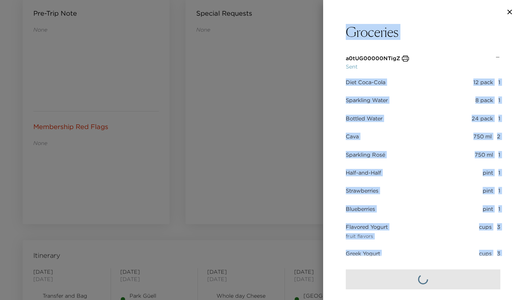
drag, startPoint x: 501, startPoint y: 249, endPoint x: 327, endPoint y: 28, distance: 282.0
click at [300, 17] on div "Groceries a0tUG00000NTigZ Sent Diet Coca-Cola 12 pack 1 Sparkling Water 8 pack …" at bounding box center [261, 150] width 523 height 300
copy div "Groceries a0tUG00000NTigZ Sent Diet Coca-Cola 12 pack 1 Sparkling Water 8 pack …"
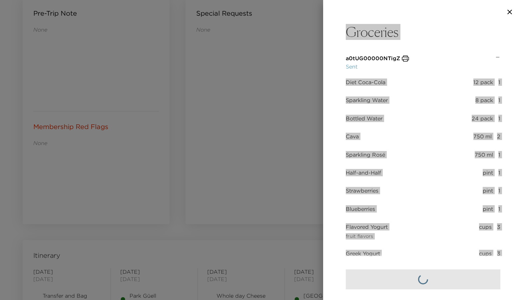
drag, startPoint x: 377, startPoint y: 45, endPoint x: 160, endPoint y: 53, distance: 217.3
click at [160, 53] on div at bounding box center [261, 150] width 523 height 300
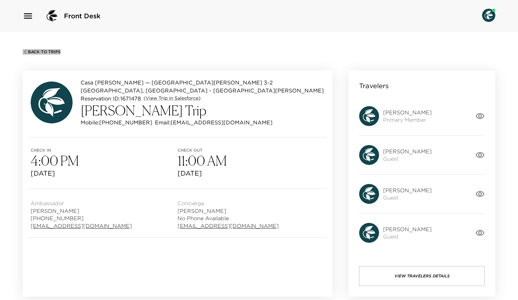
click at [34, 50] on span "Back To Trips" at bounding box center [44, 52] width 33 height 5
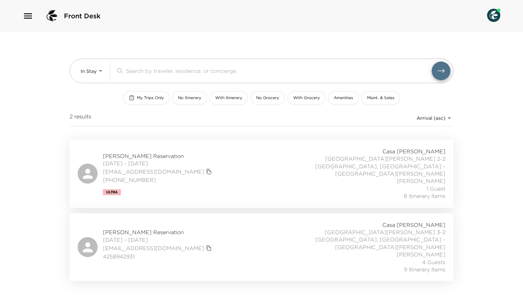
click at [98, 35] on div "In Stay In-Stay ​ My Trips Only No Itinerary With Itinerary No Grocery With Gro…" at bounding box center [262, 86] width 384 height 108
click at [154, 153] on span "Alan Fields Reservation" at bounding box center [158, 156] width 111 height 7
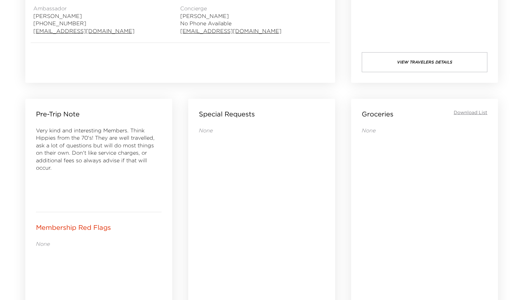
scroll to position [0, 133]
